Goal: Task Accomplishment & Management: Use online tool/utility

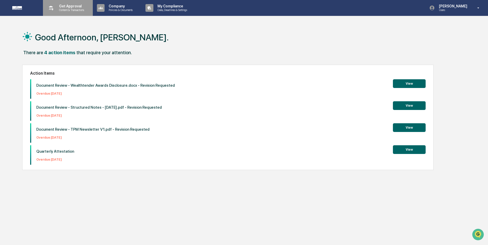
click at [81, 8] on p "Content & Transactions" at bounding box center [71, 10] width 32 height 4
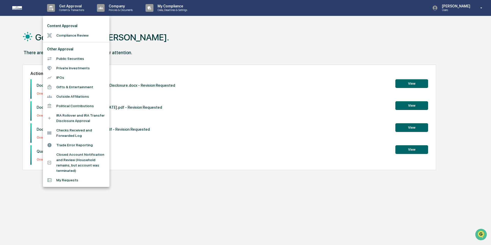
click at [76, 32] on li "Compliance Review" at bounding box center [76, 35] width 66 height 9
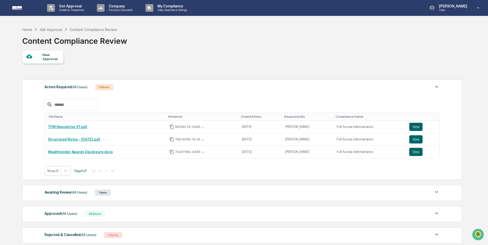
scroll to position [42, 0]
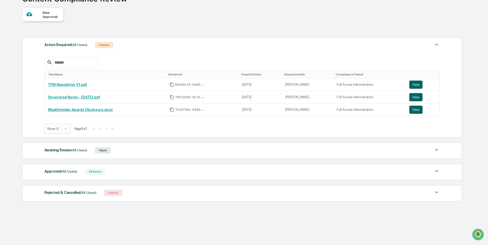
click at [133, 156] on div "Awaiting Review (All Users) 1 Item File Name Review Id Created Date Requested B…" at bounding box center [242, 151] width 440 height 16
click at [133, 153] on div "Awaiting Review (All Users) 1 Item" at bounding box center [241, 150] width 395 height 7
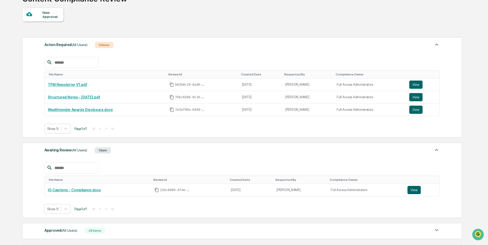
click at [133, 153] on div "Awaiting Review (All Users) 1 Item" at bounding box center [241, 150] width 395 height 7
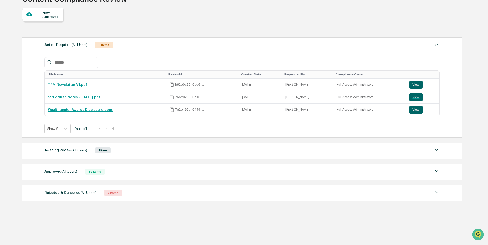
click at [128, 175] on div "Approved (All Users) 39 Items" at bounding box center [241, 171] width 395 height 7
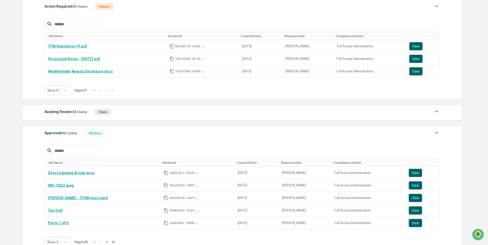
scroll to position [114, 0]
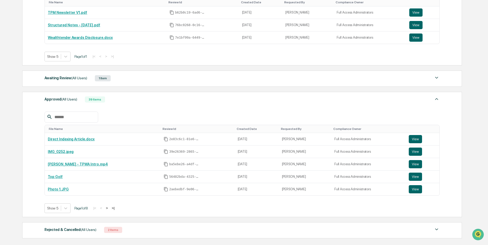
click at [109, 209] on button ">" at bounding box center [106, 208] width 5 height 4
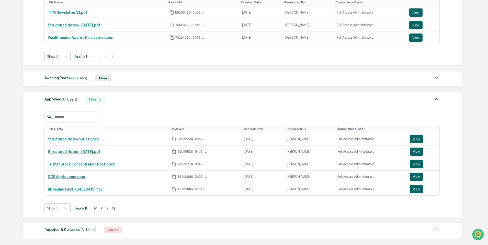
click at [104, 210] on button "<" at bounding box center [101, 208] width 5 height 4
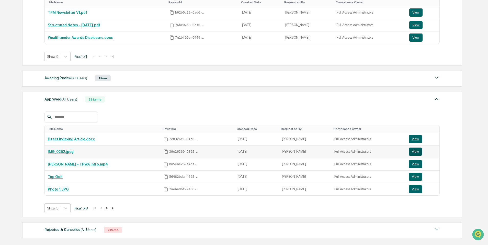
click at [414, 154] on button "View" at bounding box center [415, 152] width 13 height 8
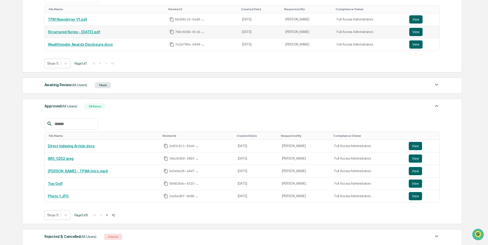
scroll to position [108, 0]
